Goal: Find specific page/section: Find specific page/section

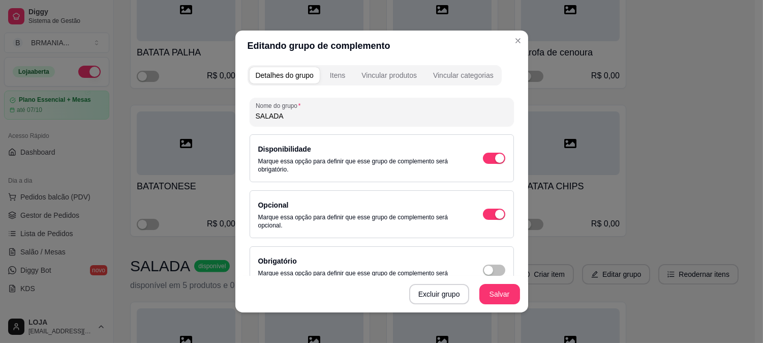
scroll to position [87, 0]
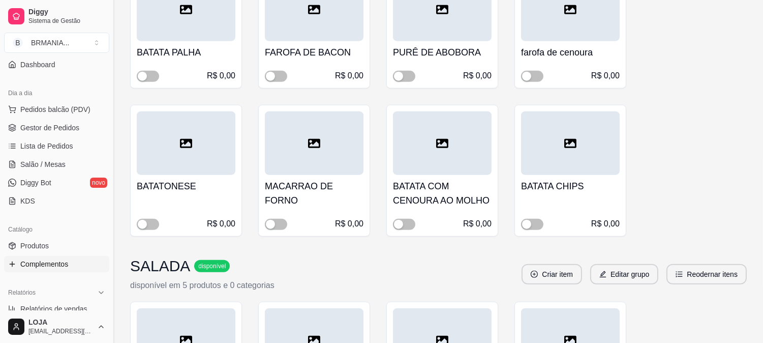
click at [114, 169] on button "Toggle Sidebar" at bounding box center [113, 171] width 8 height 343
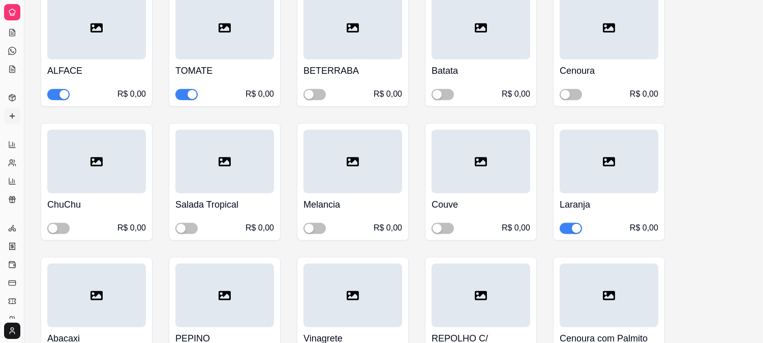
scroll to position [21, 0]
click at [22, 165] on button "Toggle Sidebar" at bounding box center [24, 171] width 8 height 343
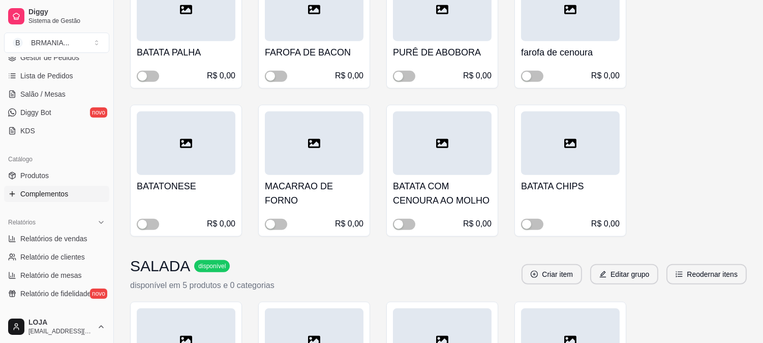
scroll to position [162, 0]
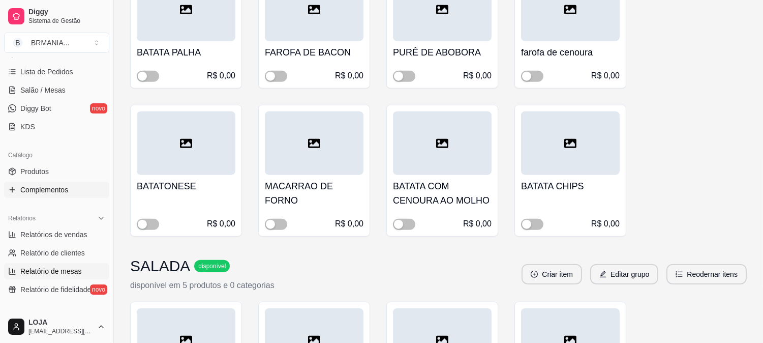
click at [72, 268] on span "Relatório de mesas" at bounding box center [51, 271] width 62 height 10
select select "TOTAL_OF_ORDERS"
select select "7"
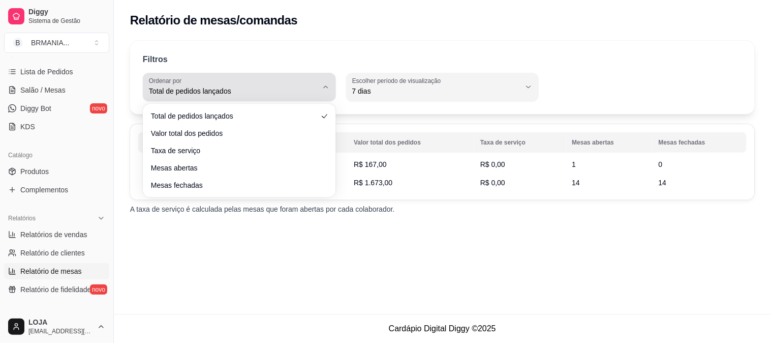
click at [222, 84] on div "Total de pedidos lançados" at bounding box center [233, 87] width 169 height 20
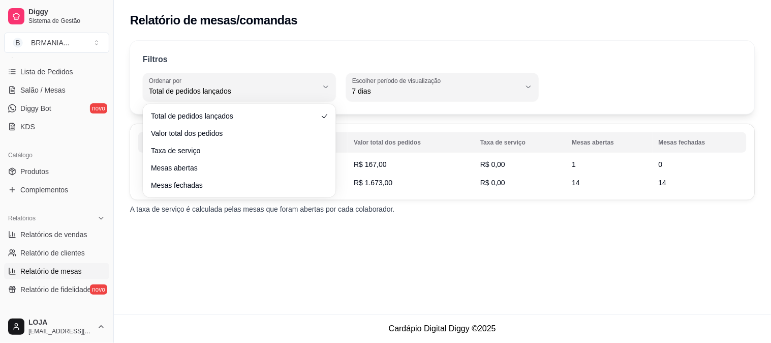
drag, startPoint x: 319, startPoint y: 276, endPoint x: 317, endPoint y: 268, distance: 7.9
click at [318, 273] on div "Relatório de mesas/comandas Filtros TOTAL_OF_ORDERS Ordenar por Total de pedido…" at bounding box center [442, 157] width 657 height 314
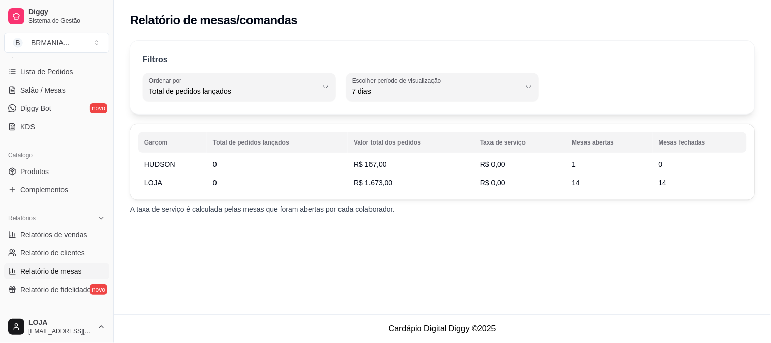
click at [582, 167] on td "1" at bounding box center [609, 164] width 86 height 18
click at [78, 73] on link "Lista de Pedidos" at bounding box center [56, 72] width 105 height 16
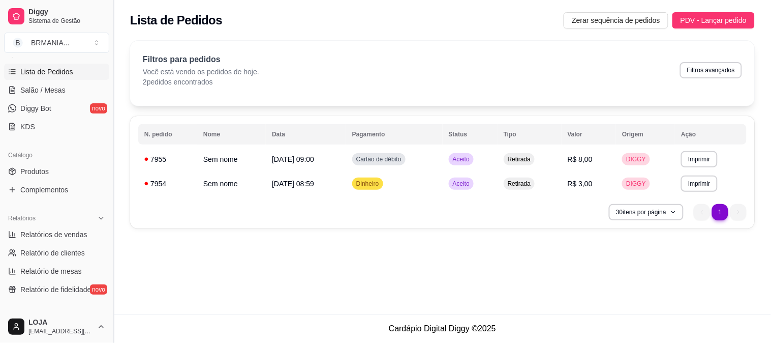
click at [109, 62] on button "Toggle Sidebar" at bounding box center [113, 171] width 8 height 343
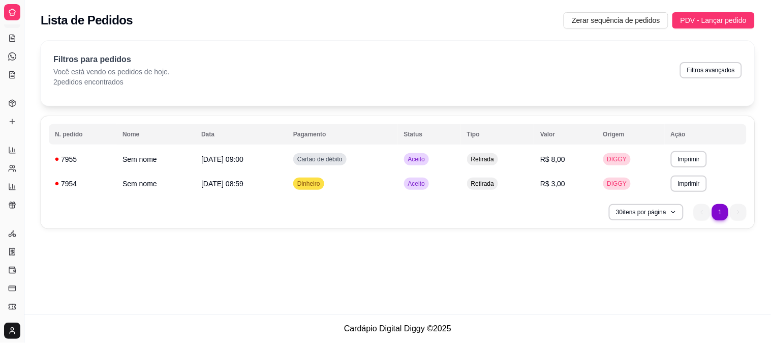
scroll to position [68, 0]
click at [33, 83] on div "**********" at bounding box center [397, 138] width 747 height 206
click at [16, 91] on link "KDS" at bounding box center [12, 88] width 16 height 16
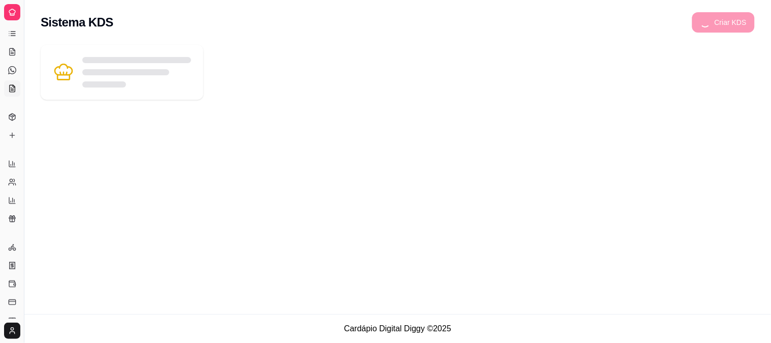
click at [17, 104] on div "Catálogo" at bounding box center [12, 101] width 16 height 16
click at [22, 103] on button "Toggle Sidebar" at bounding box center [24, 171] width 8 height 343
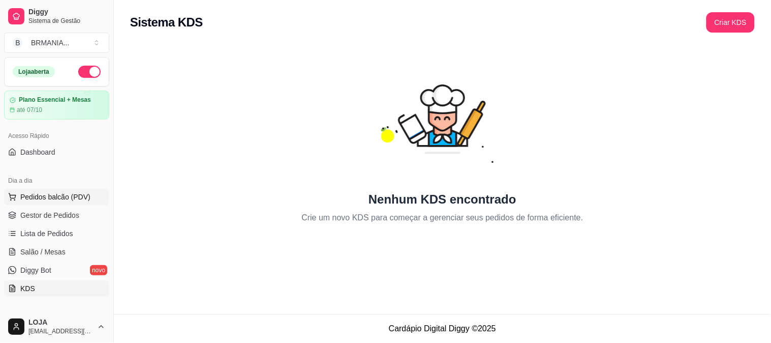
click at [69, 191] on button "Pedidos balcão (PDV)" at bounding box center [56, 197] width 105 height 16
